Goal: Task Accomplishment & Management: Manage account settings

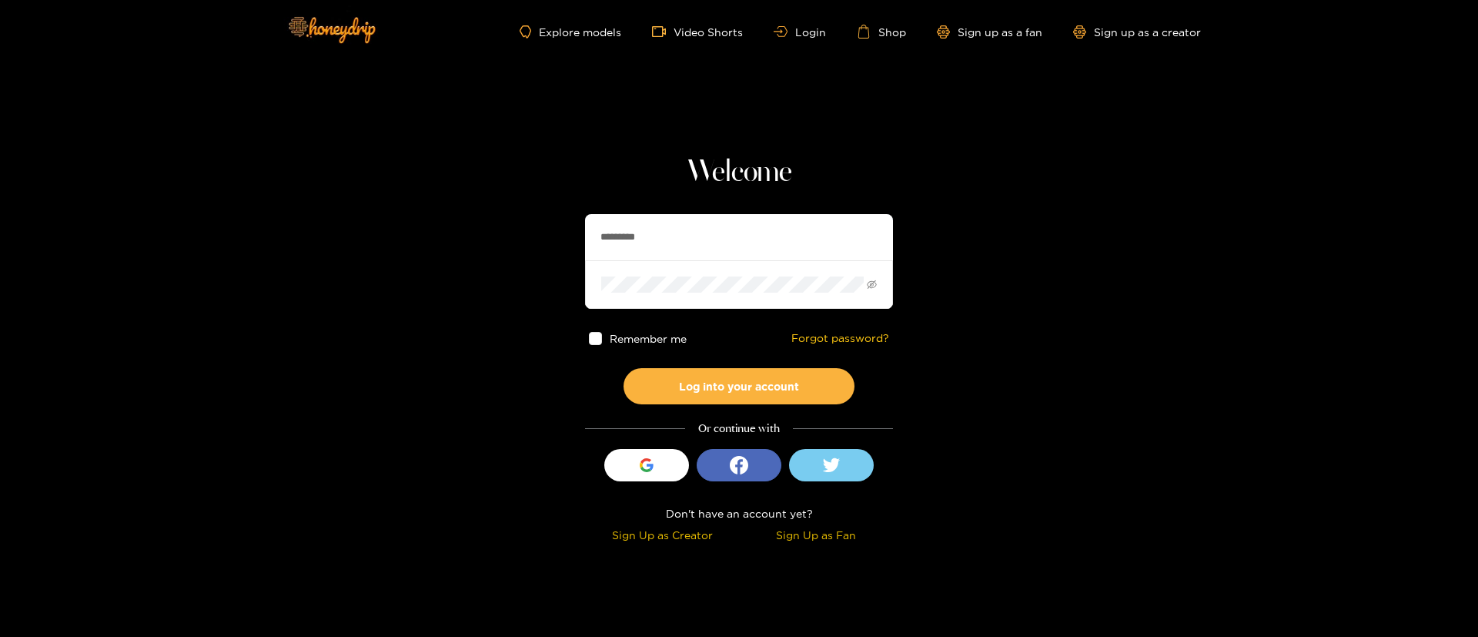
click at [691, 246] on input "*********" at bounding box center [739, 237] width 308 height 46
type input "**********"
click at [756, 370] on button "Log into your account" at bounding box center [739, 386] width 231 height 36
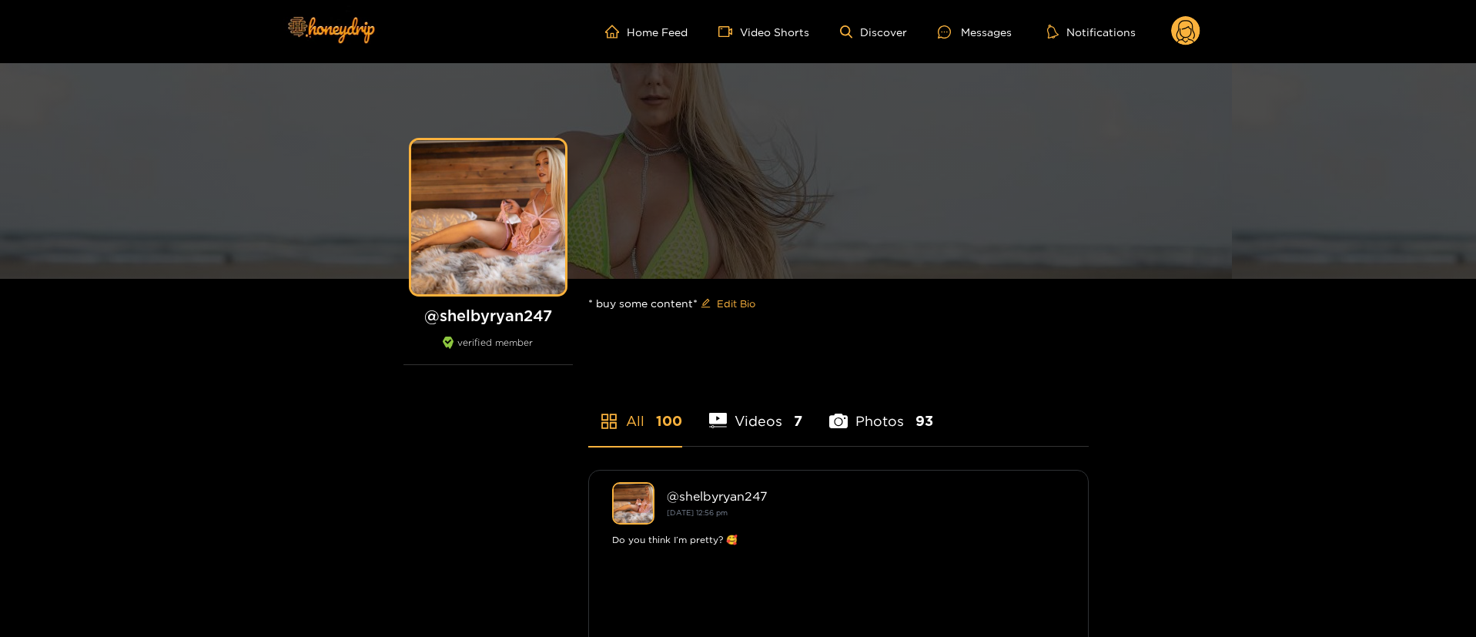
click at [1180, 25] on circle at bounding box center [1185, 30] width 29 height 29
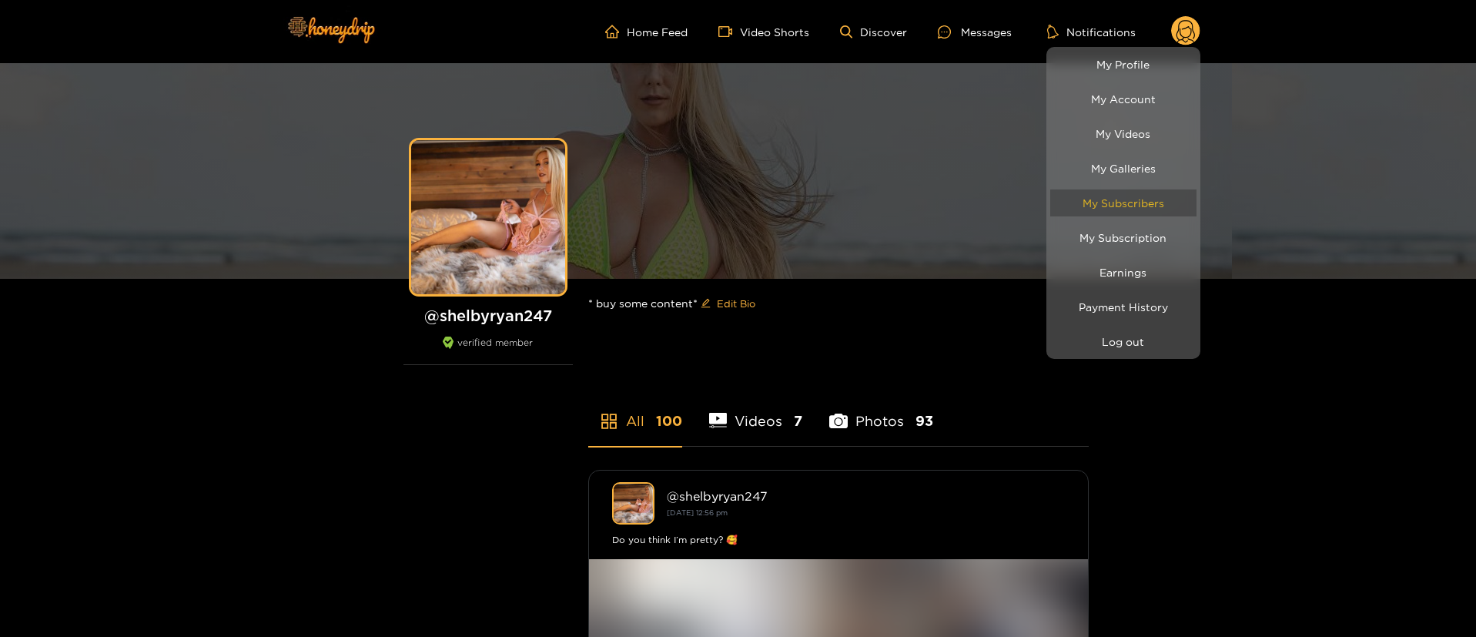
click at [1129, 193] on link "My Subscribers" at bounding box center [1123, 202] width 146 height 27
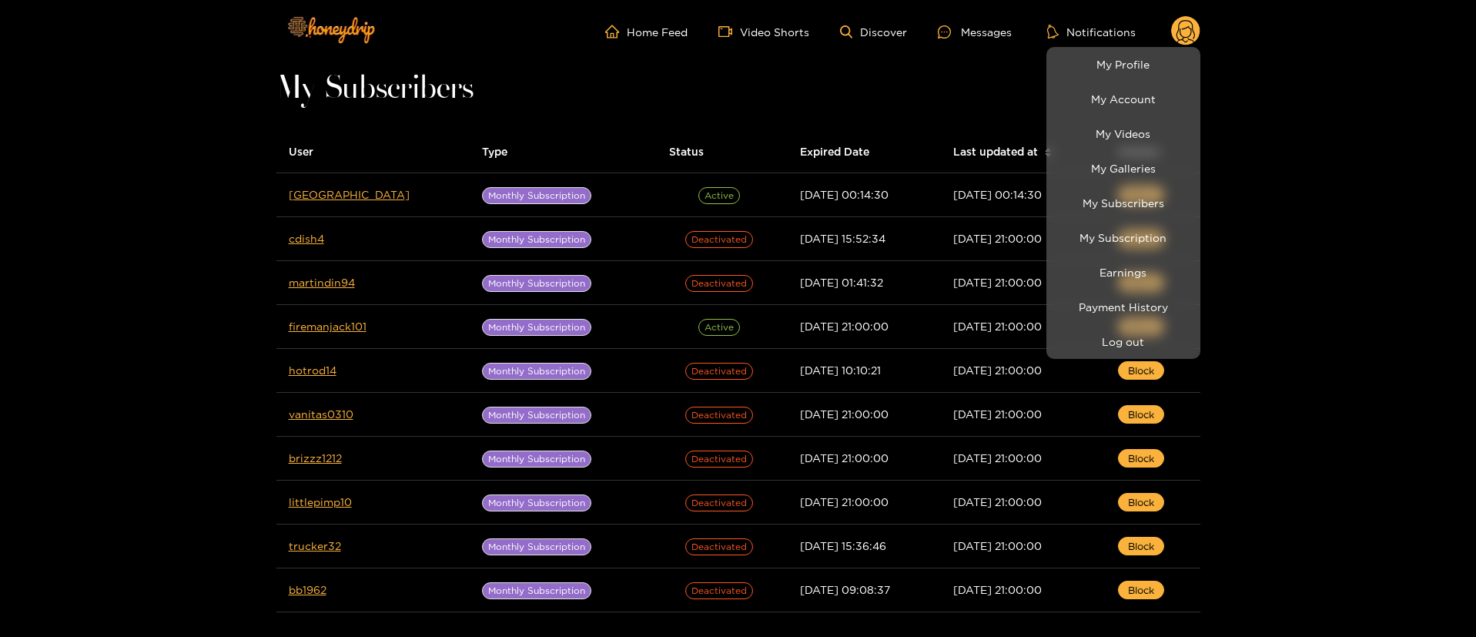
click at [776, 92] on div at bounding box center [738, 318] width 1476 height 637
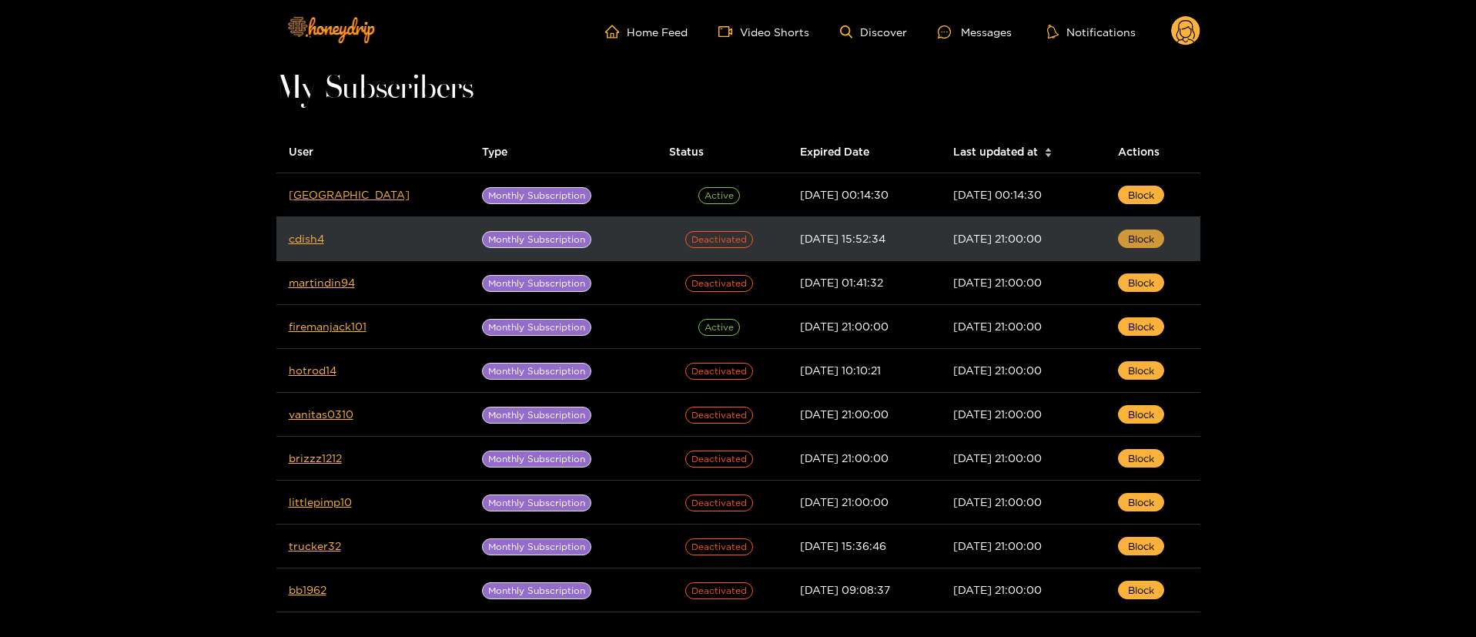
click at [1143, 243] on span "Block" at bounding box center [1141, 238] width 26 height 15
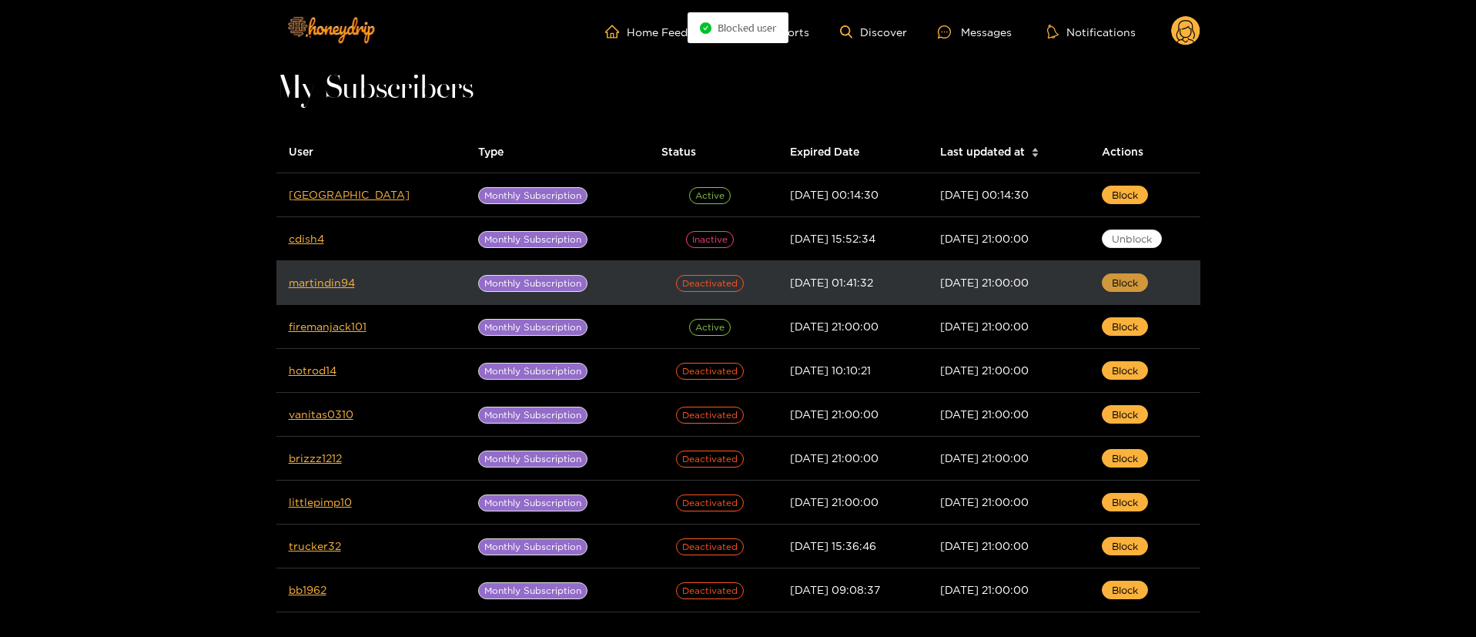
click at [1144, 280] on button "Block" at bounding box center [1125, 282] width 46 height 18
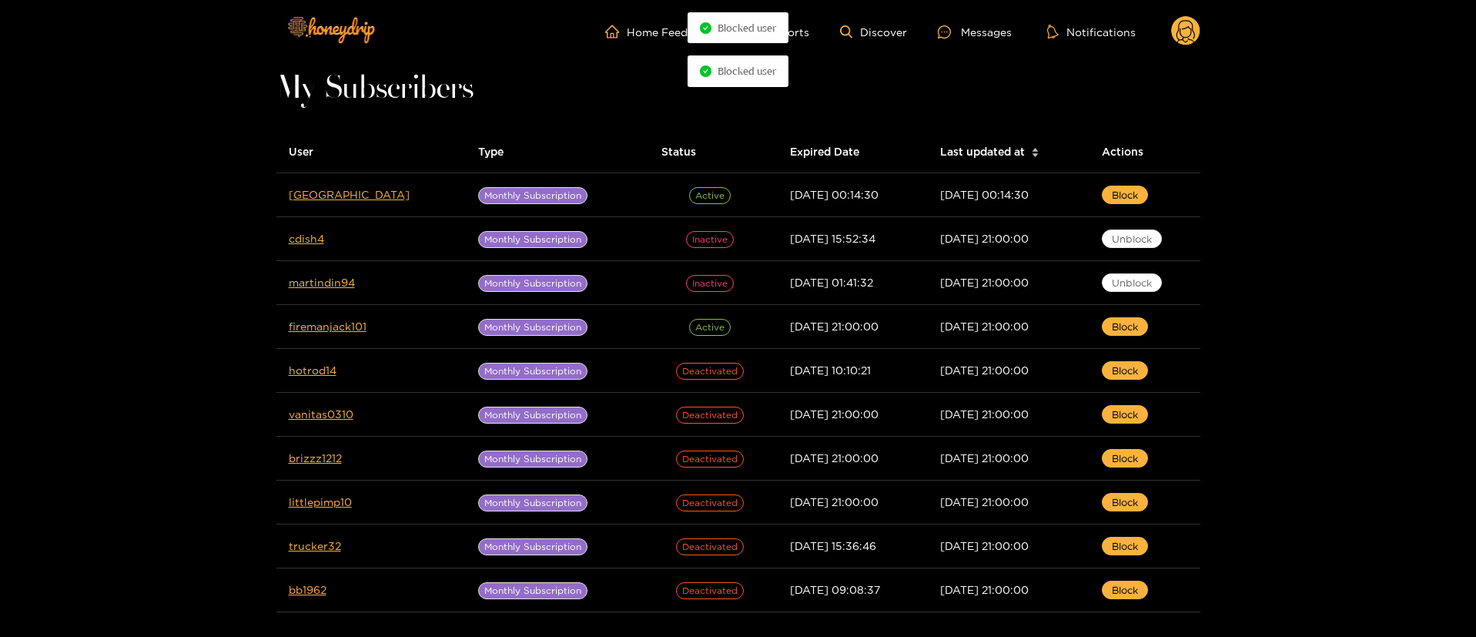
click at [1183, 51] on div "Home Feed Video Shorts Discover Messages Notifications 0 videos discover messag…" at bounding box center [738, 31] width 924 height 63
click at [1183, 47] on div "Home Feed Video Shorts Discover Messages Notifications 0 videos discover messag…" at bounding box center [738, 31] width 924 height 63
click at [1183, 40] on icon at bounding box center [1186, 33] width 18 height 27
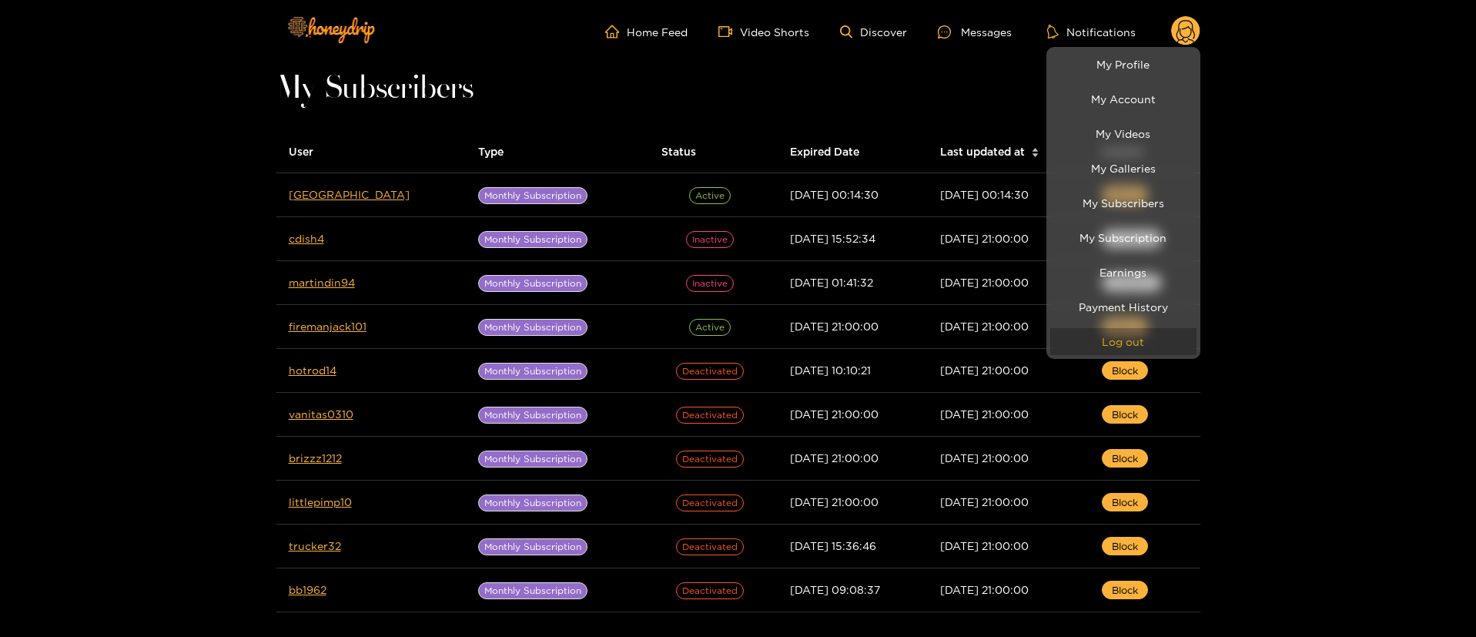
click at [1146, 341] on button "Log out" at bounding box center [1123, 341] width 146 height 27
